Goal: Information Seeking & Learning: Find contact information

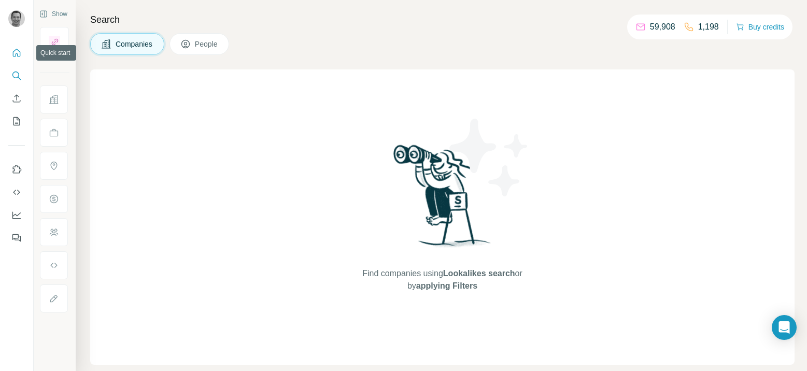
click at [18, 54] on icon "Quick start" at bounding box center [16, 53] width 10 height 10
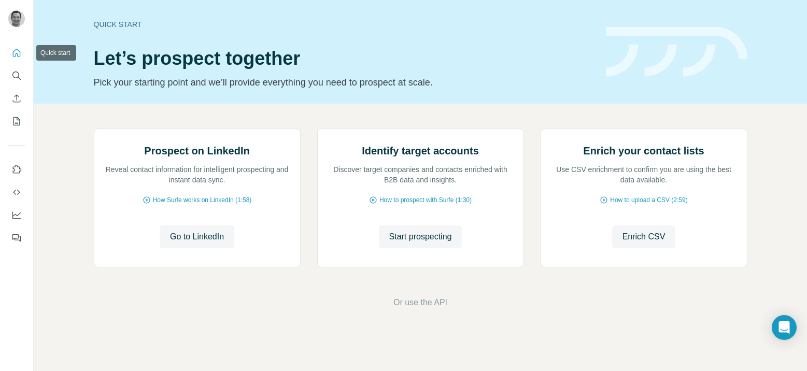
click at [19, 53] on icon "Quick start" at bounding box center [16, 53] width 10 height 10
click at [19, 75] on icon "Search" at bounding box center [16, 75] width 10 height 10
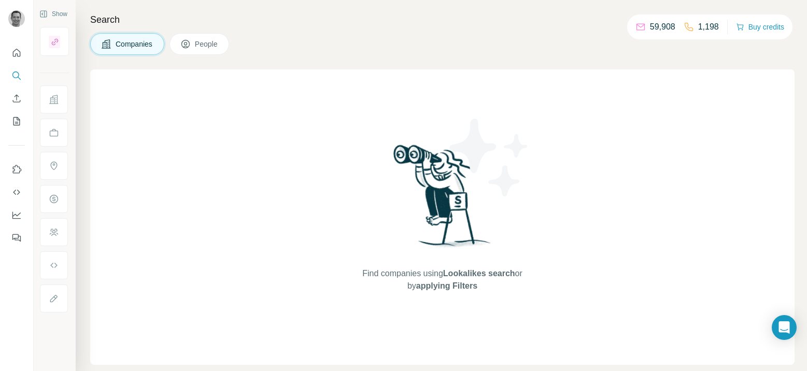
click at [137, 47] on span "Companies" at bounding box center [135, 44] width 38 height 10
click at [132, 45] on span "Companies" at bounding box center [135, 44] width 38 height 10
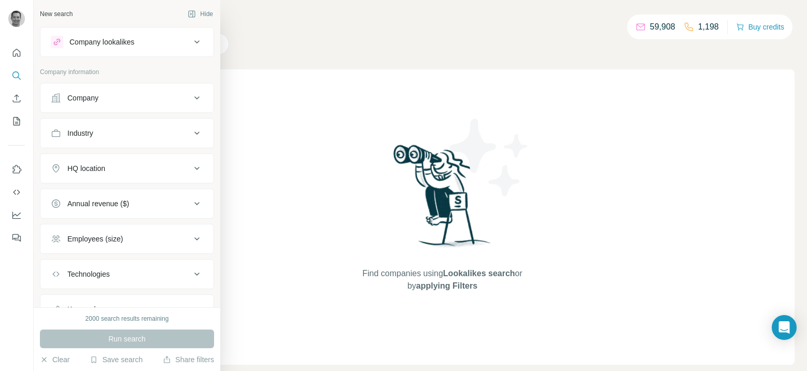
click at [97, 103] on button "Company" at bounding box center [126, 97] width 173 height 25
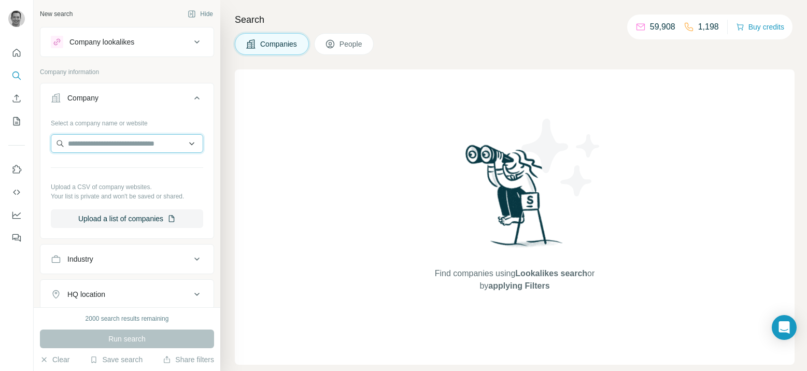
click at [99, 141] on input "text" at bounding box center [127, 143] width 152 height 19
type input "**********"
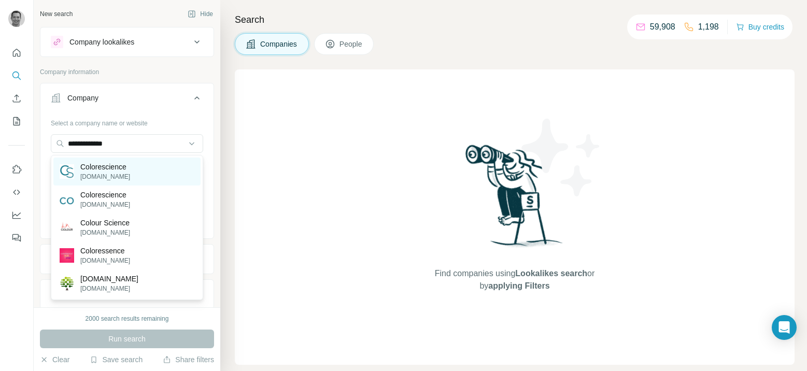
click at [81, 172] on p "[DOMAIN_NAME]" at bounding box center [105, 176] width 50 height 9
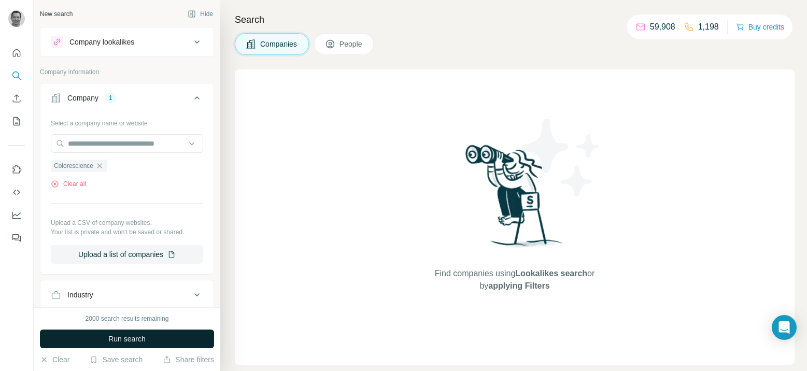
click at [150, 334] on button "Run search" at bounding box center [127, 338] width 174 height 19
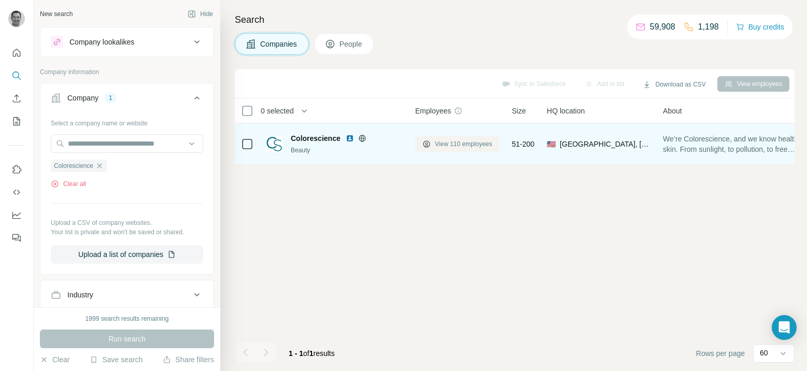
click at [455, 144] on span "View 110 employees" at bounding box center [463, 143] width 57 height 9
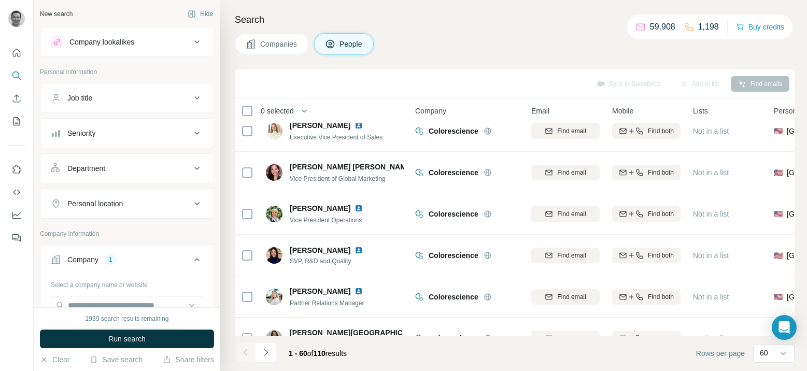
scroll to position [224, 0]
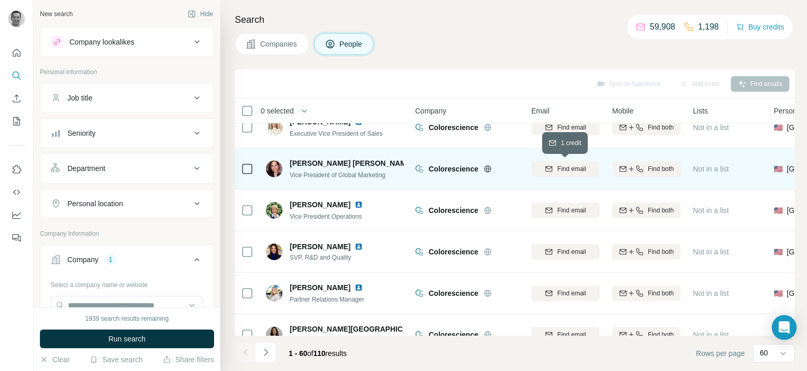
click at [576, 172] on span "Find email" at bounding box center [571, 168] width 28 height 9
click at [546, 160] on div "[EMAIL_ADDRESS][DOMAIN_NAME]" at bounding box center [565, 168] width 68 height 28
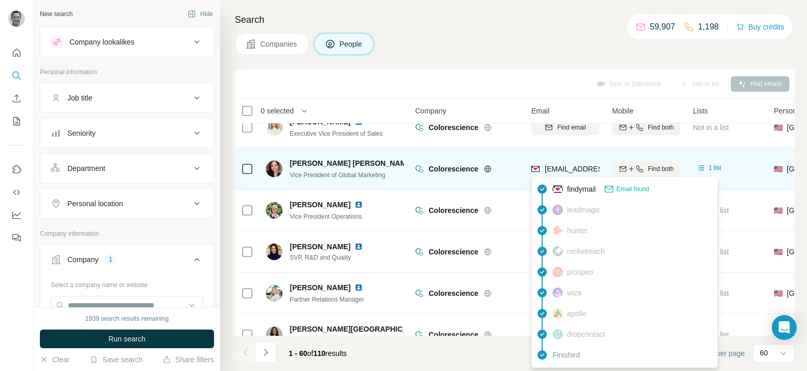
click at [559, 168] on span "[EMAIL_ADDRESS][DOMAIN_NAME]" at bounding box center [605, 169] width 123 height 8
copy tr "[EMAIL_ADDRESS][DOMAIN_NAME]"
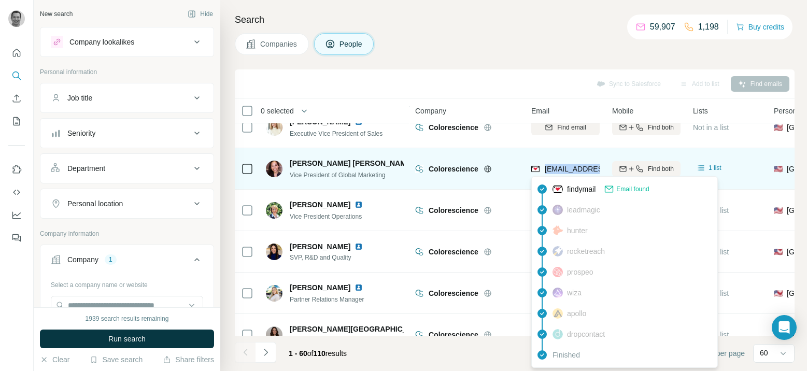
copy tr "[EMAIL_ADDRESS][DOMAIN_NAME]"
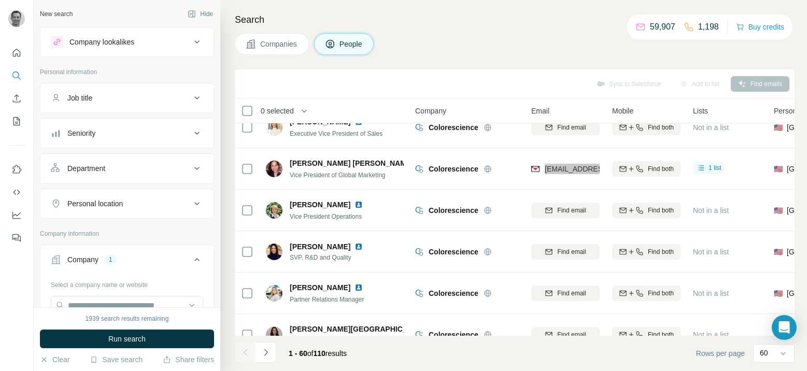
drag, startPoint x: 579, startPoint y: 168, endPoint x: 466, endPoint y: 342, distance: 207.6
click at [0, 0] on div "New search Hide Company lookalikes Personal information Job title Seniority Dep…" at bounding box center [403, 185] width 807 height 371
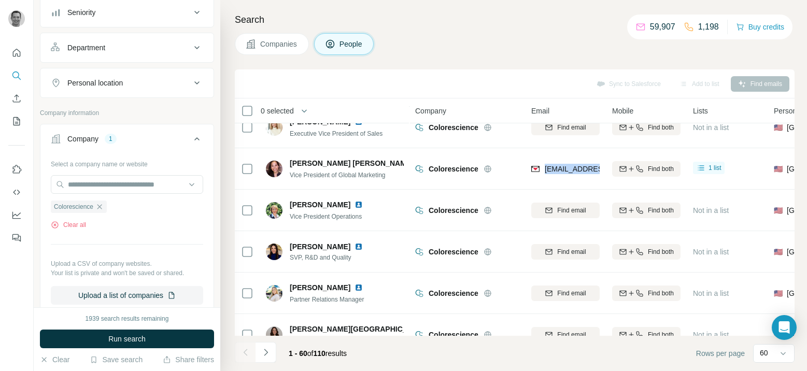
scroll to position [121, 0]
click at [104, 206] on icon "button" at bounding box center [99, 206] width 8 height 8
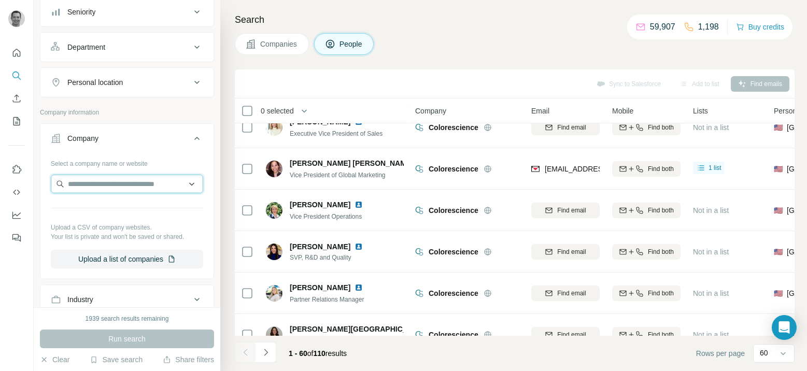
click at [99, 187] on input "text" at bounding box center [127, 184] width 152 height 19
type input "********"
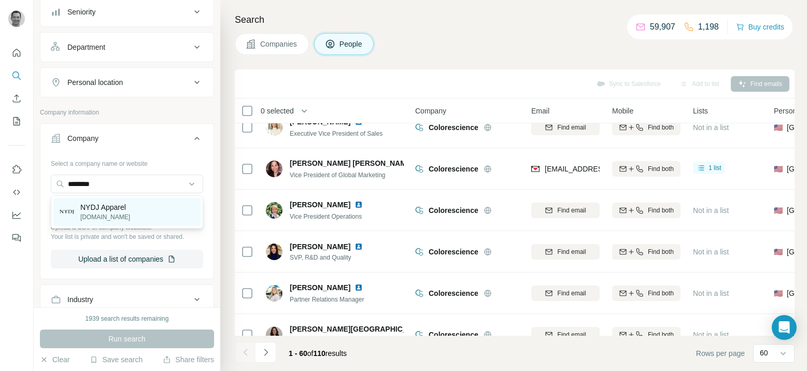
click at [101, 212] on p "[DOMAIN_NAME]" at bounding box center [105, 216] width 50 height 9
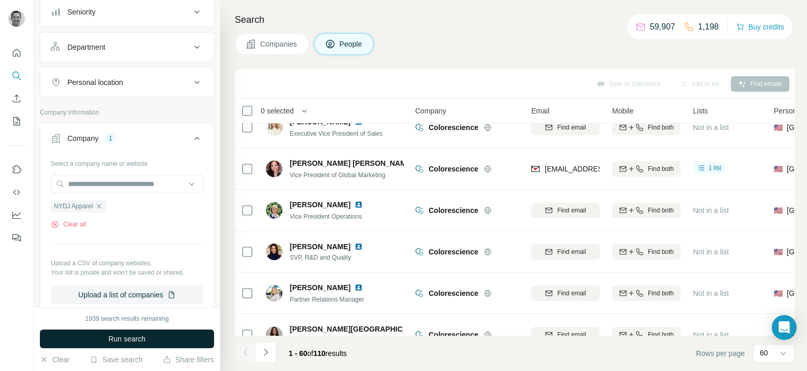
click at [140, 335] on span "Run search" at bounding box center [126, 339] width 37 height 10
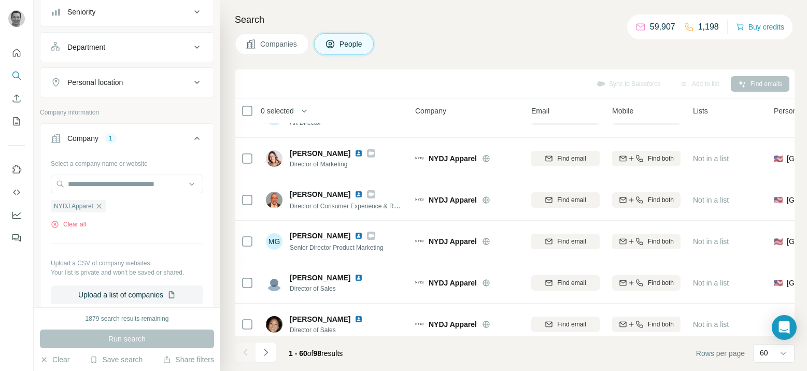
scroll to position [525, 0]
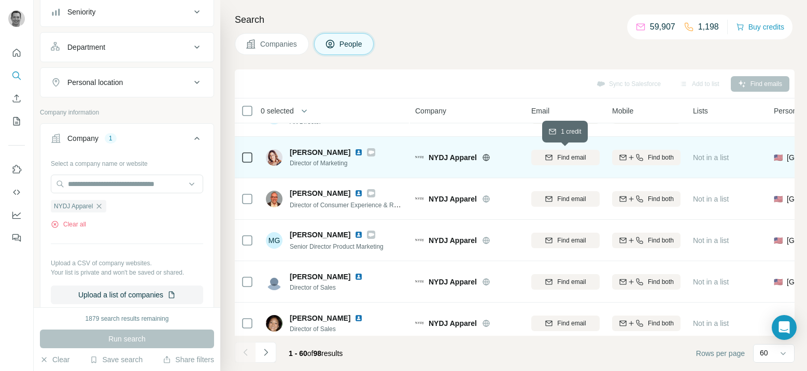
click at [560, 158] on span "Find email" at bounding box center [571, 157] width 28 height 9
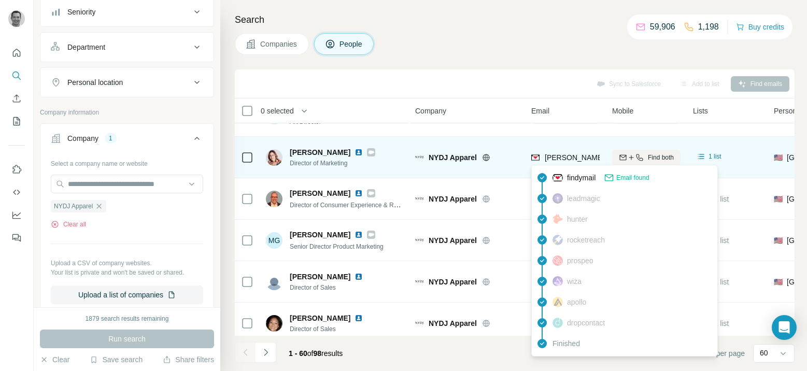
click at [579, 157] on span "[PERSON_NAME][EMAIL_ADDRESS][PERSON_NAME][DOMAIN_NAME]" at bounding box center [665, 157] width 242 height 8
copy tr "[PERSON_NAME][EMAIL_ADDRESS][PERSON_NAME][DOMAIN_NAME]"
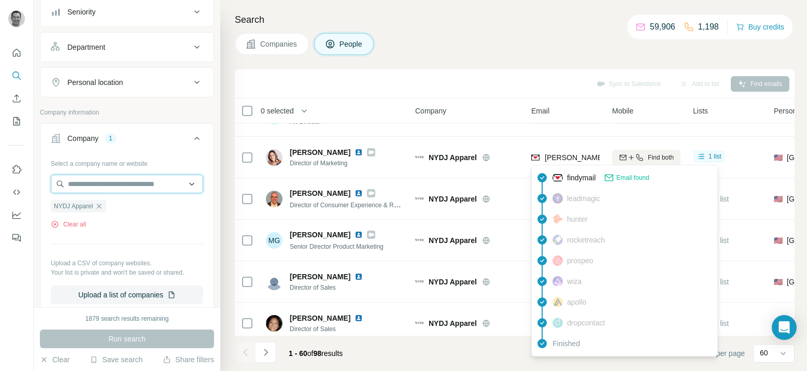
click at [135, 182] on input "text" at bounding box center [127, 184] width 152 height 19
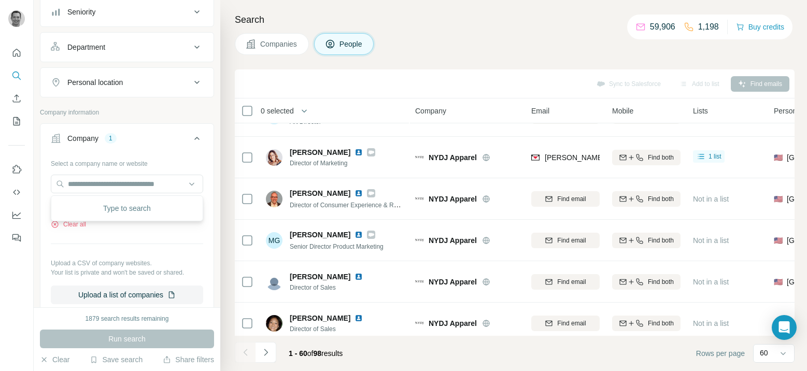
click at [116, 228] on div "Clear all" at bounding box center [127, 224] width 152 height 9
click at [76, 220] on button "Clear all" at bounding box center [68, 224] width 35 height 9
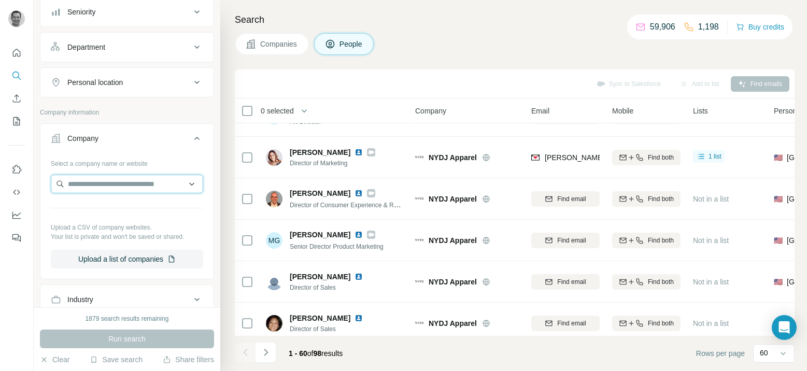
click at [97, 191] on input "text" at bounding box center [127, 184] width 152 height 19
type input "********"
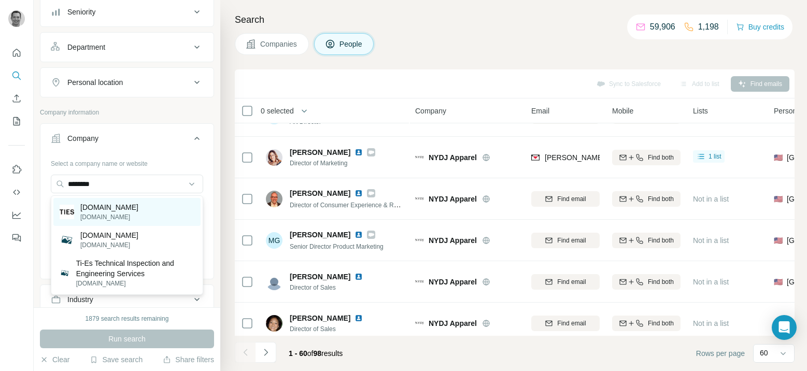
click at [107, 212] on p "[DOMAIN_NAME]" at bounding box center [109, 207] width 58 height 10
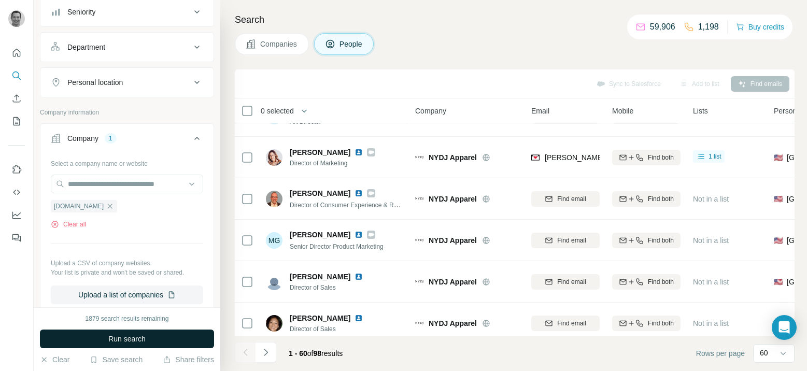
click at [156, 343] on button "Run search" at bounding box center [127, 338] width 174 height 19
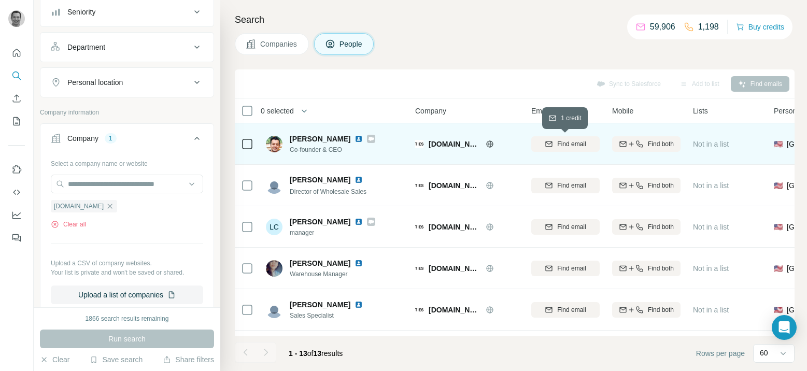
click at [563, 142] on span "Find email" at bounding box center [571, 143] width 28 height 9
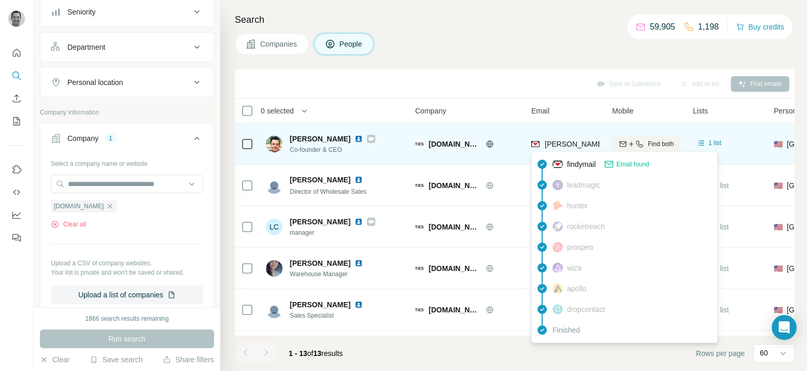
click at [569, 142] on span "[PERSON_NAME][EMAIL_ADDRESS][DOMAIN_NAME]" at bounding box center [635, 144] width 182 height 8
copy tr "[PERSON_NAME][EMAIL_ADDRESS][DOMAIN_NAME]"
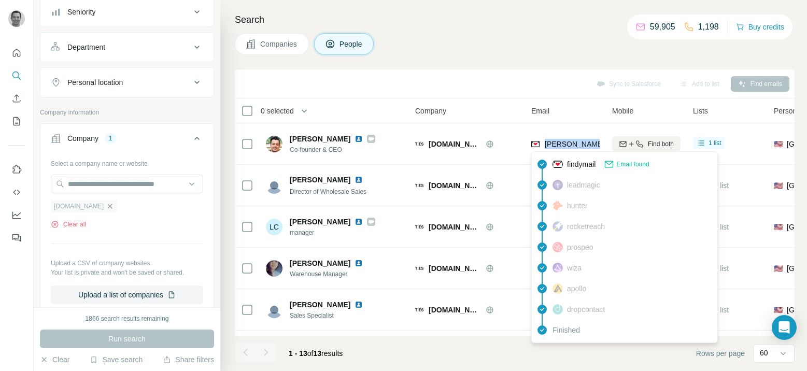
click at [106, 208] on icon "button" at bounding box center [110, 206] width 8 height 8
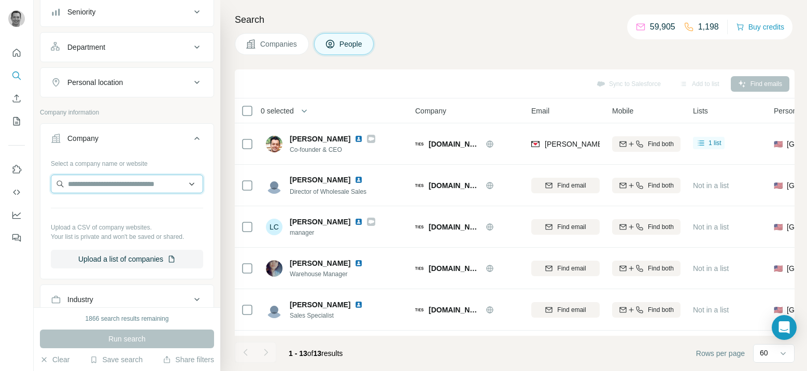
click at [98, 187] on input "text" at bounding box center [127, 184] width 152 height 19
type input "********"
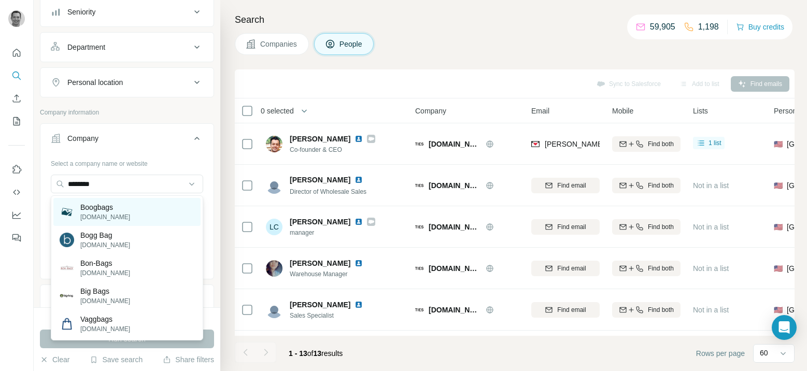
click at [112, 215] on p "[DOMAIN_NAME]" at bounding box center [105, 216] width 50 height 9
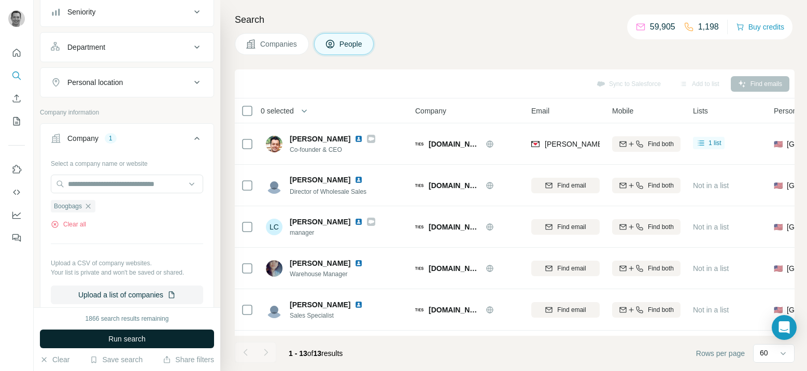
click at [131, 339] on span "Run search" at bounding box center [126, 339] width 37 height 10
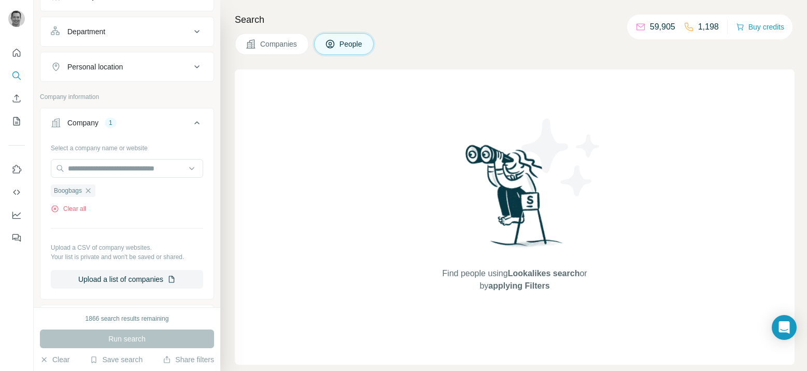
scroll to position [138, 0]
click at [112, 170] on input "text" at bounding box center [127, 166] width 152 height 19
click at [135, 230] on div "Select a company name or website Boogbags Clear all Upload a CSV of company web…" at bounding box center [127, 212] width 152 height 149
click at [81, 207] on button "Clear all" at bounding box center [68, 207] width 35 height 9
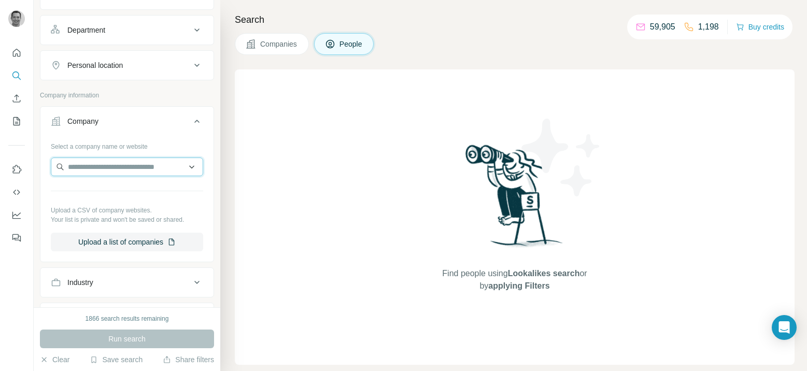
click at [91, 165] on input "text" at bounding box center [127, 166] width 152 height 19
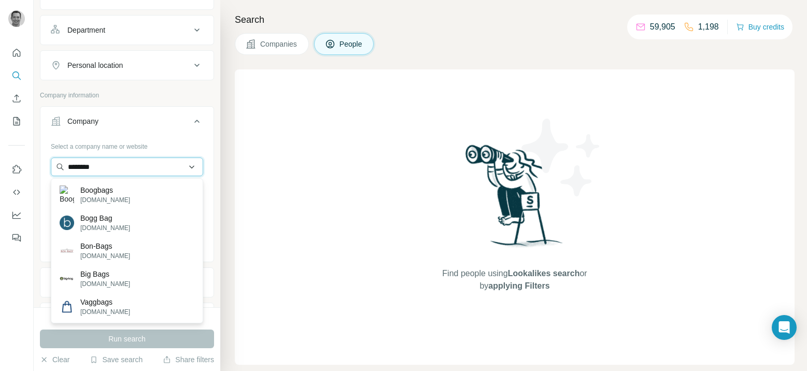
type input "********"
click at [103, 233] on div "Bogg Bag [DOMAIN_NAME]" at bounding box center [126, 223] width 147 height 28
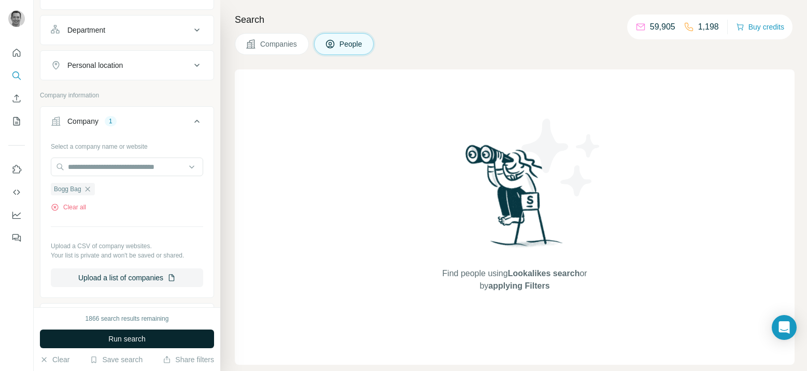
click at [126, 338] on span "Run search" at bounding box center [126, 339] width 37 height 10
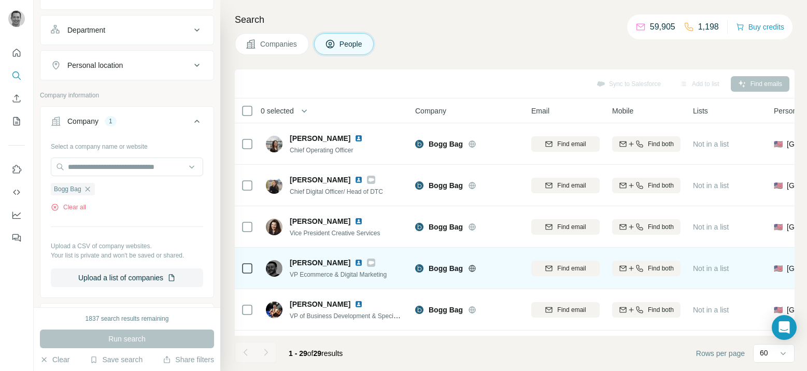
scroll to position [40, 0]
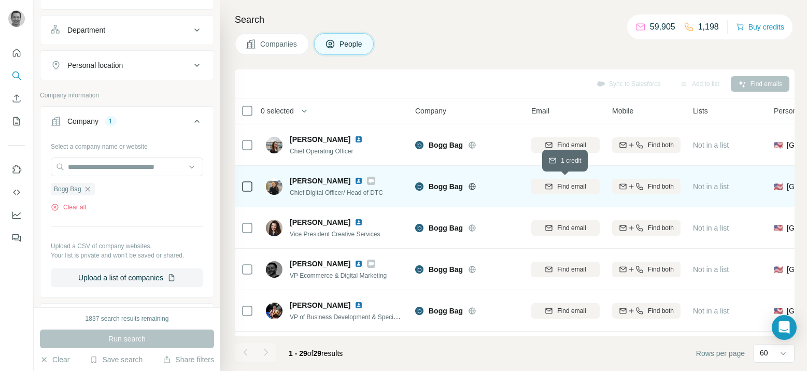
click at [554, 182] on div "Find email" at bounding box center [565, 186] width 68 height 9
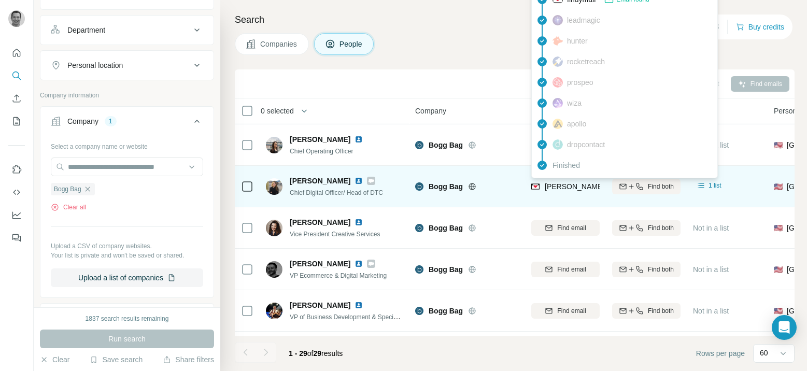
click at [586, 186] on span "[PERSON_NAME][EMAIL_ADDRESS][DOMAIN_NAME]" at bounding box center [635, 186] width 182 height 8
